Goal: Book appointment/travel/reservation

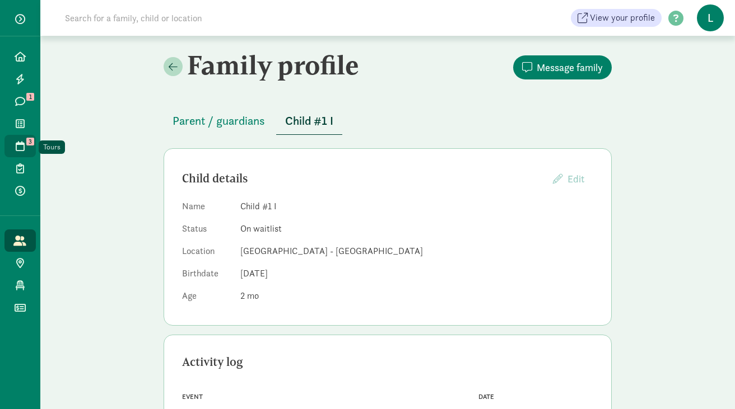
click at [18, 144] on icon at bounding box center [20, 146] width 9 height 10
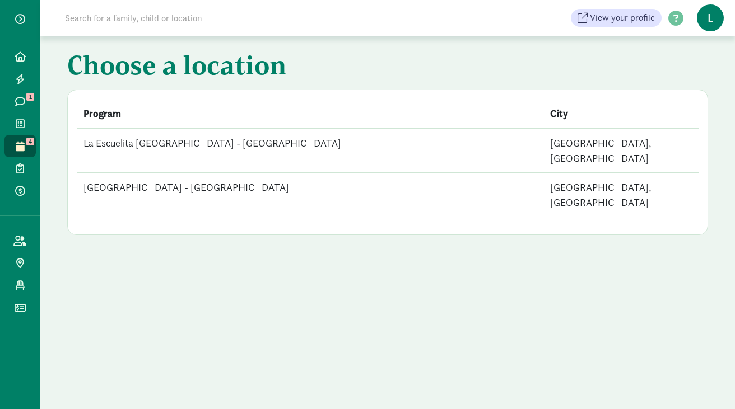
click at [231, 140] on td "La Escuelita [GEOGRAPHIC_DATA] - [GEOGRAPHIC_DATA]" at bounding box center [310, 150] width 467 height 45
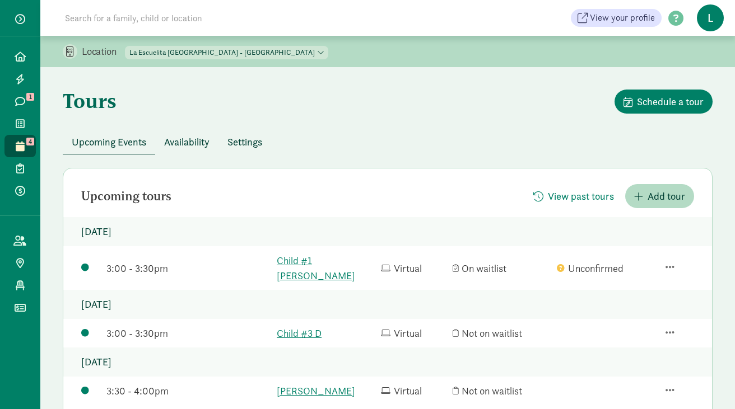
click at [222, 52] on select "[GEOGRAPHIC_DATA] - [GEOGRAPHIC_DATA] [GEOGRAPHIC_DATA] - [GEOGRAPHIC_DATA]" at bounding box center [226, 52] width 203 height 13
select select "261531"
click at [125, 46] on select "[GEOGRAPHIC_DATA] - [GEOGRAPHIC_DATA] [GEOGRAPHIC_DATA] - [GEOGRAPHIC_DATA]" at bounding box center [226, 52] width 203 height 13
